Goal: Find specific page/section: Find specific page/section

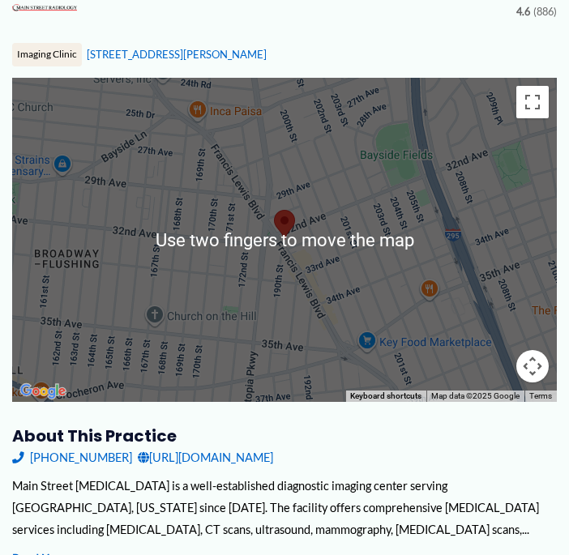
scroll to position [188, 0]
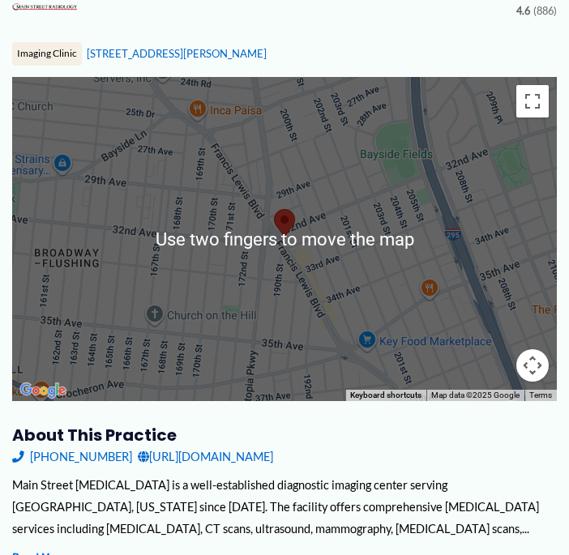
click at [462, 353] on div at bounding box center [285, 239] width 546 height 324
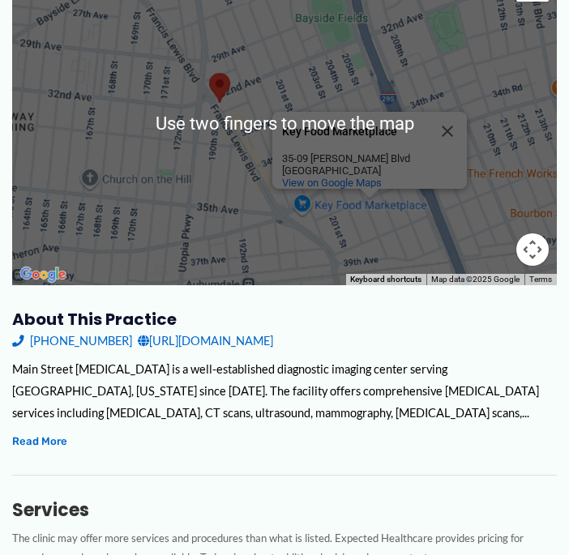
scroll to position [309, 0]
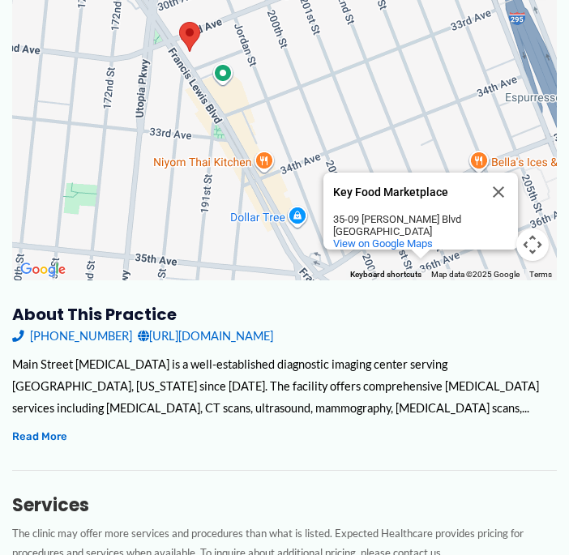
click at [283, 173] on div "Key Food Marketplace Key Food Marketplace 35-09 Francis Lewis Blvd Queens, NY 1…" at bounding box center [285, 118] width 546 height 324
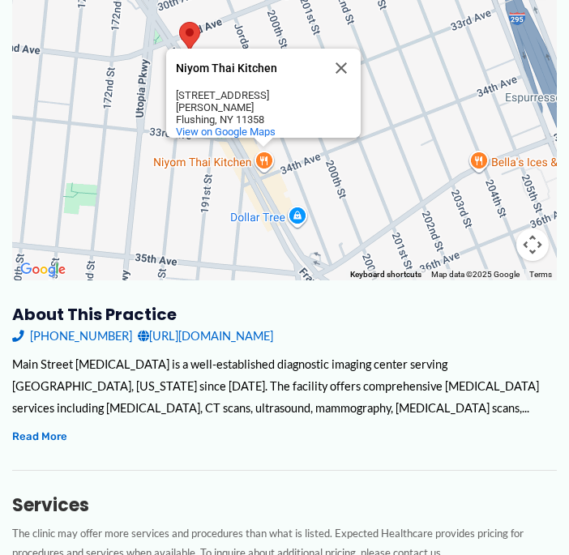
click at [418, 172] on div "Niyom Thai Kitchen Niyom Thai Kitchen 33-47 Francis Lewis Blvd Flushing, NY 113…" at bounding box center [285, 118] width 546 height 324
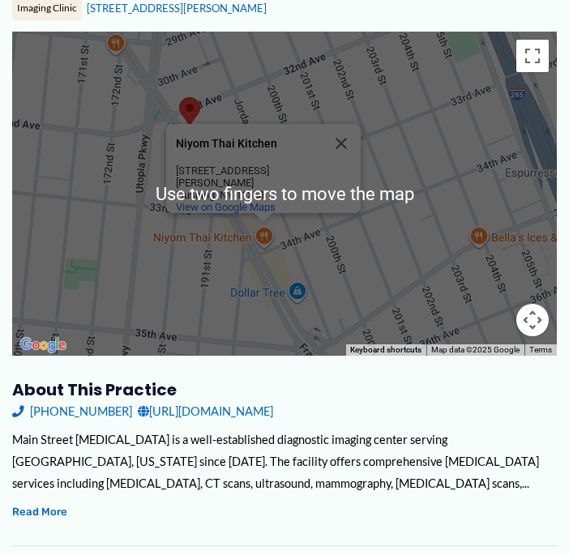
scroll to position [232, 0]
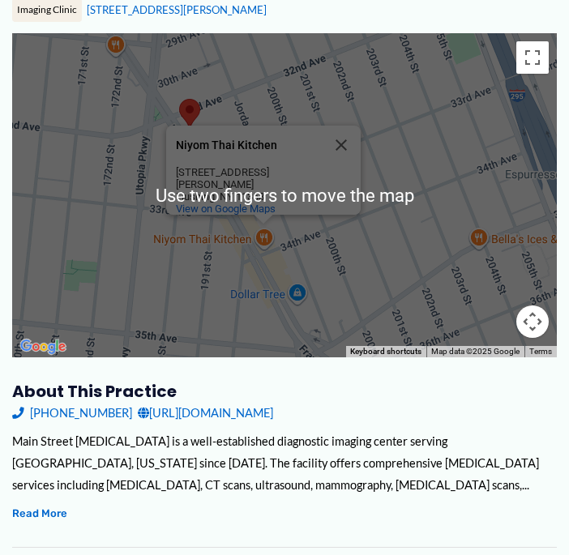
click at [474, 151] on div "Niyom Thai Kitchen Niyom Thai Kitchen 33-47 Francis Lewis Blvd Flushing, NY 113…" at bounding box center [285, 195] width 546 height 324
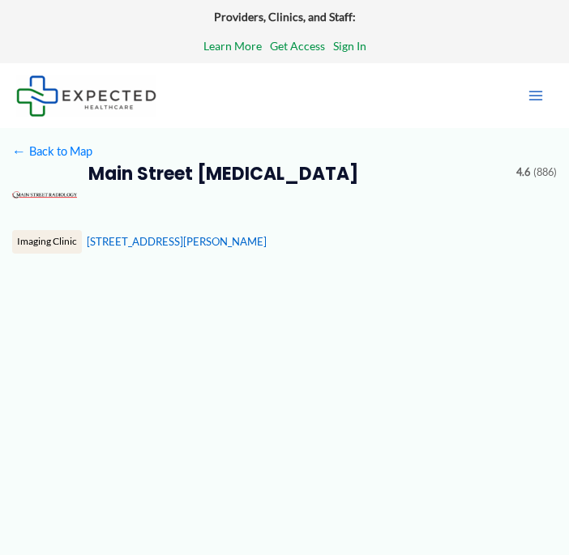
type input "**********"
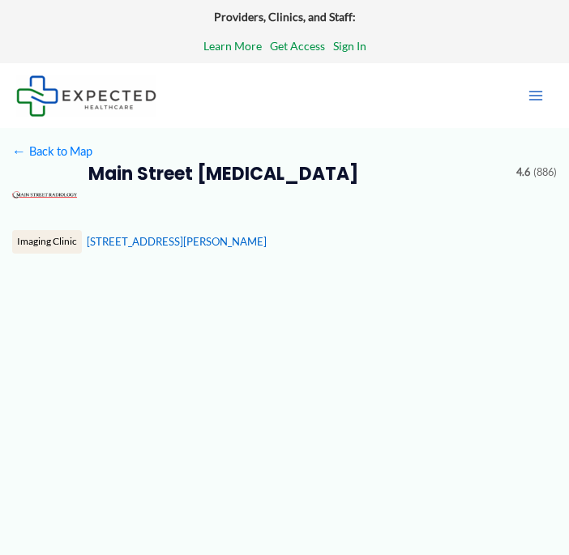
type input "**********"
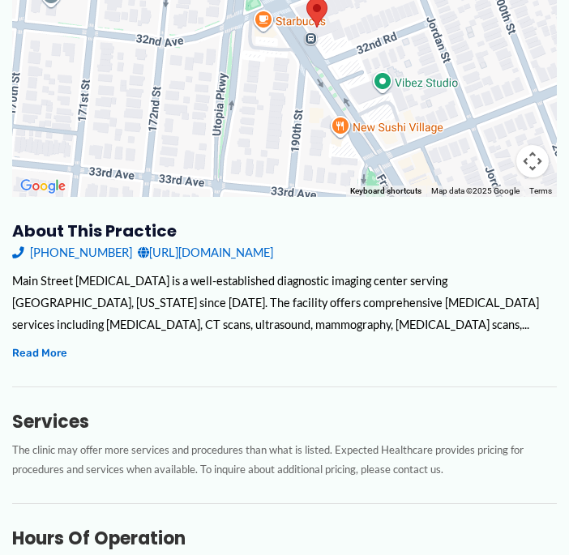
scroll to position [394, 0]
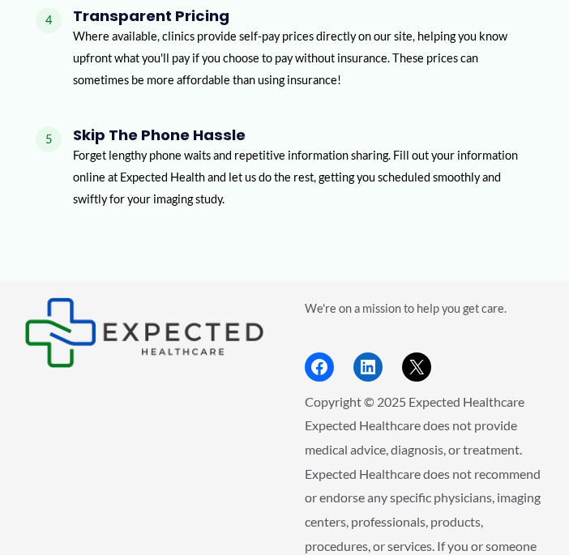
scroll to position [2474, 0]
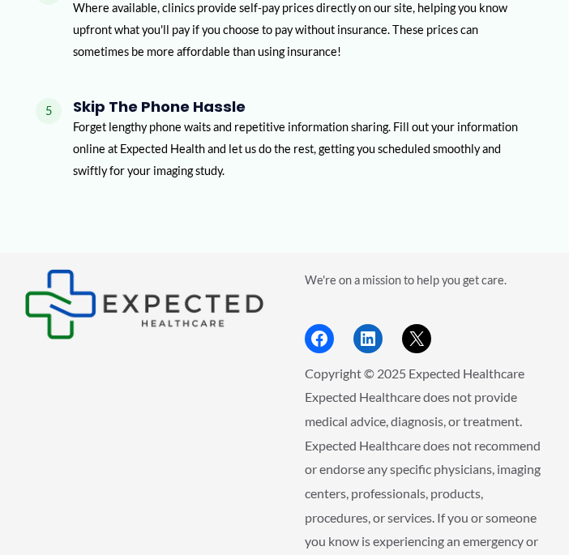
click at [522, 299] on div "We're on a mission to help you get care. Facebook LinkedIn X" at bounding box center [425, 311] width 240 height 84
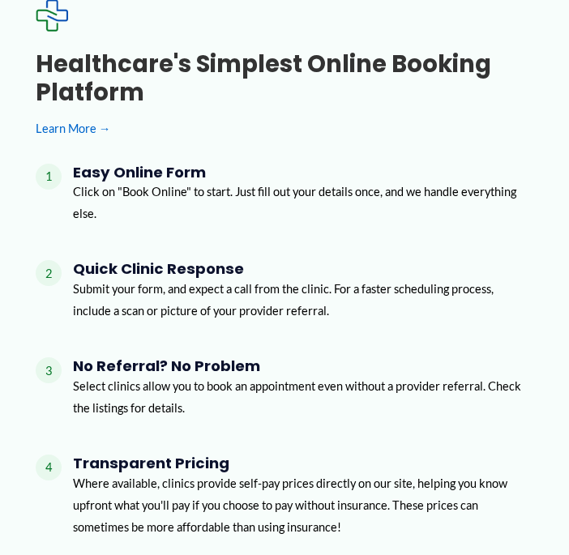
scroll to position [1989, 0]
